Goal: Find specific page/section: Find specific page/section

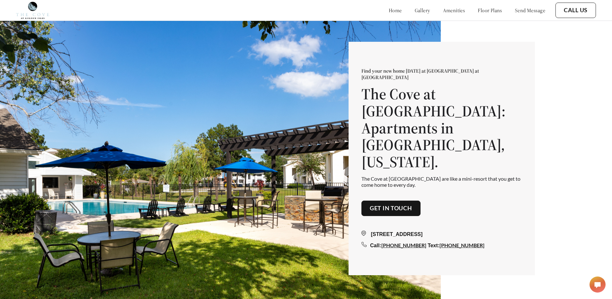
click at [478, 11] on link "floor plans" at bounding box center [490, 10] width 24 height 6
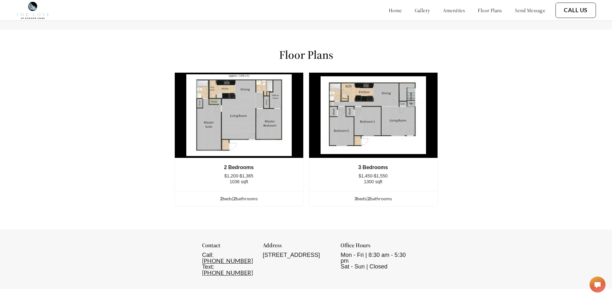
scroll to position [844, 0]
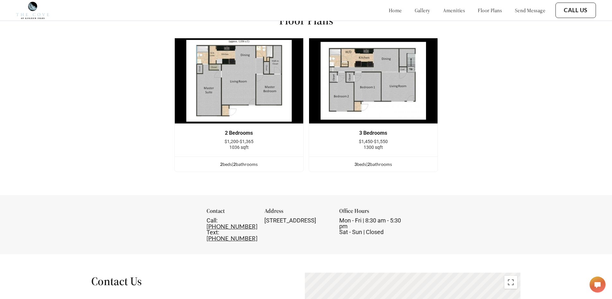
click at [249, 96] on img at bounding box center [238, 81] width 129 height 86
click at [234, 168] on div "2 bed s | 2 bathroom s" at bounding box center [239, 164] width 129 height 7
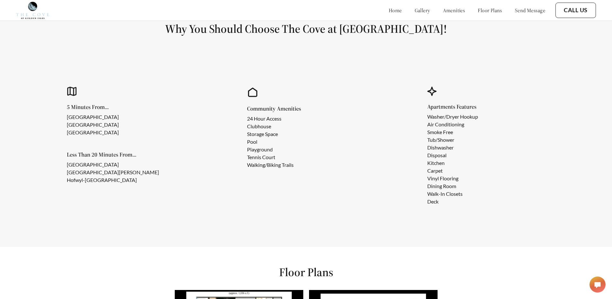
scroll to position [589, 0]
